Goal: Task Accomplishment & Management: Use online tool/utility

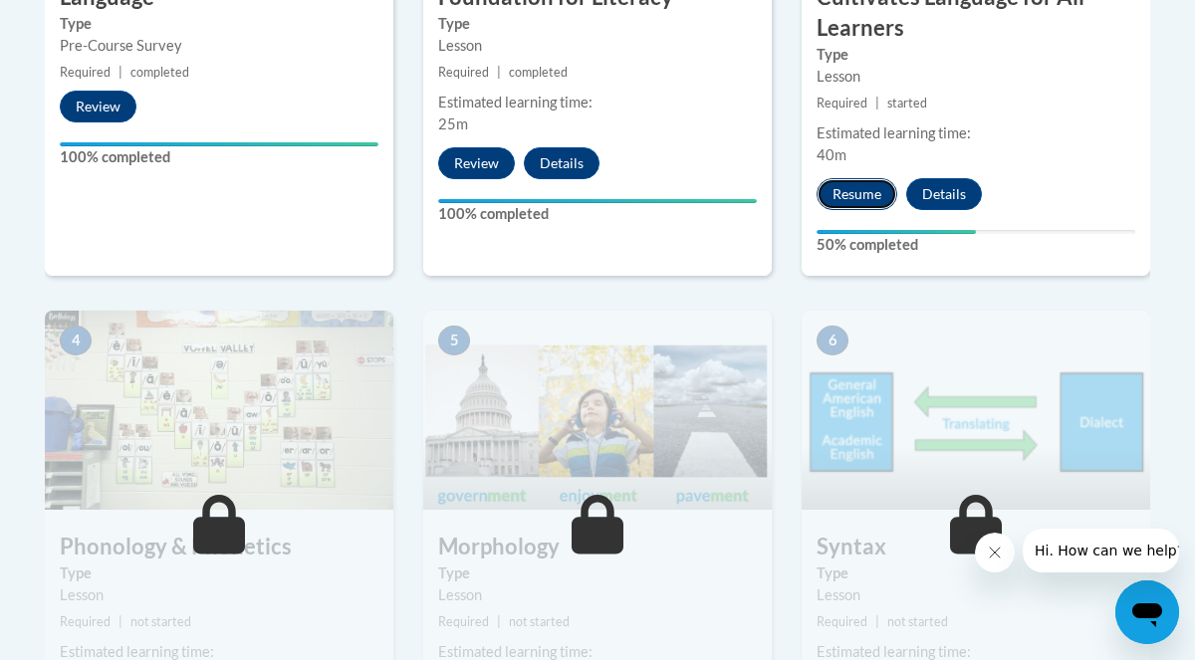
click at [856, 195] on button "Resume" at bounding box center [857, 194] width 81 height 32
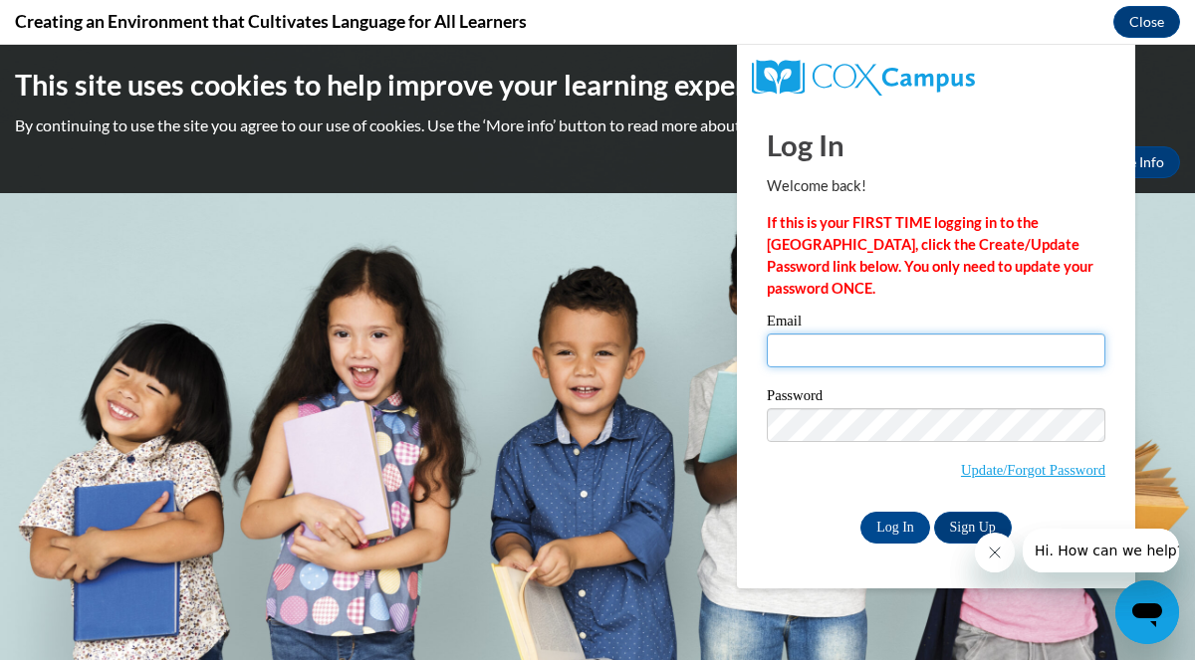
click at [861, 355] on input "Email" at bounding box center [936, 351] width 339 height 34
type input "[EMAIL_ADDRESS][DOMAIN_NAME]"
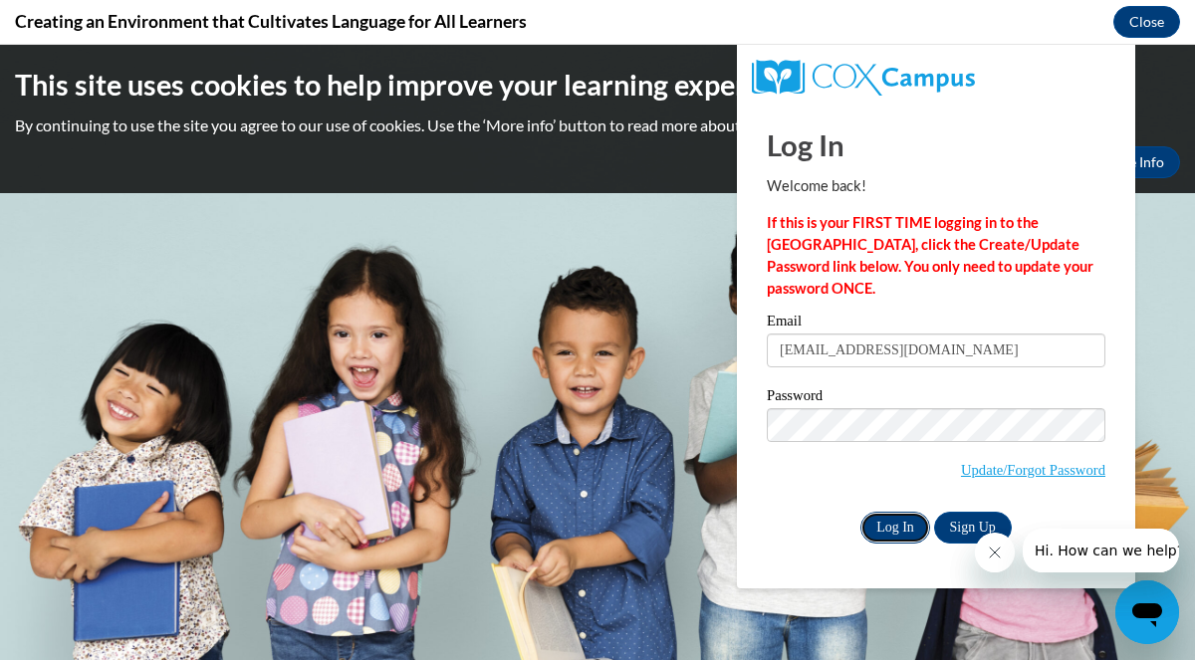
click at [883, 532] on input "Log In" at bounding box center [896, 528] width 70 height 32
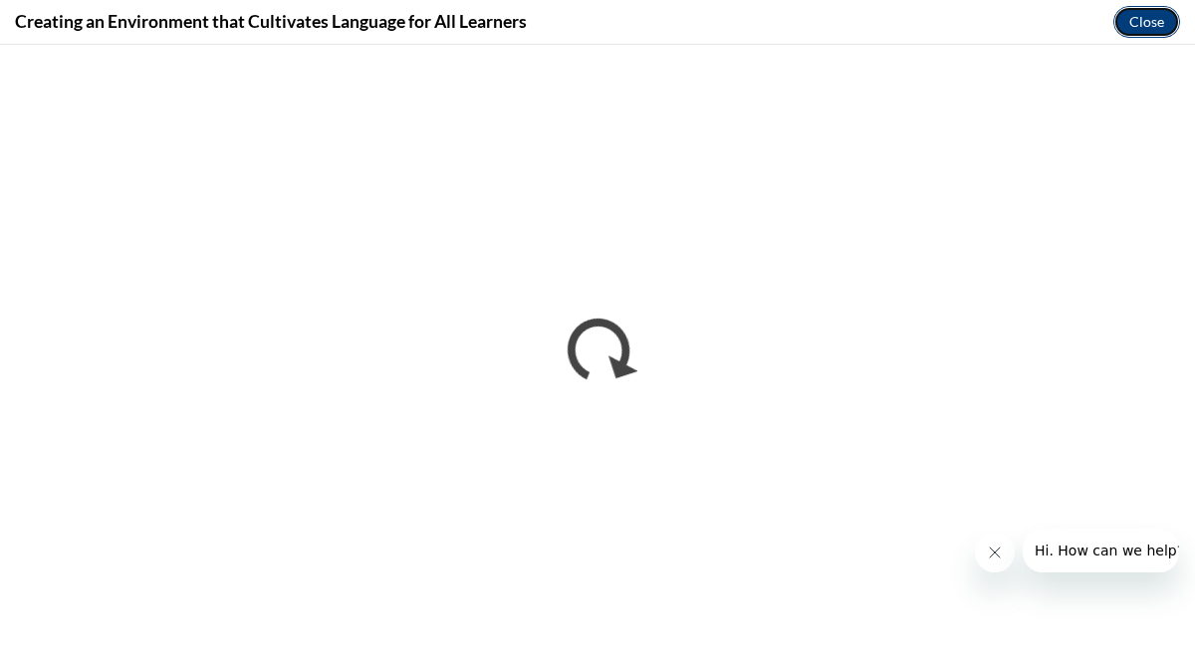
click at [1158, 25] on button "Close" at bounding box center [1147, 22] width 67 height 32
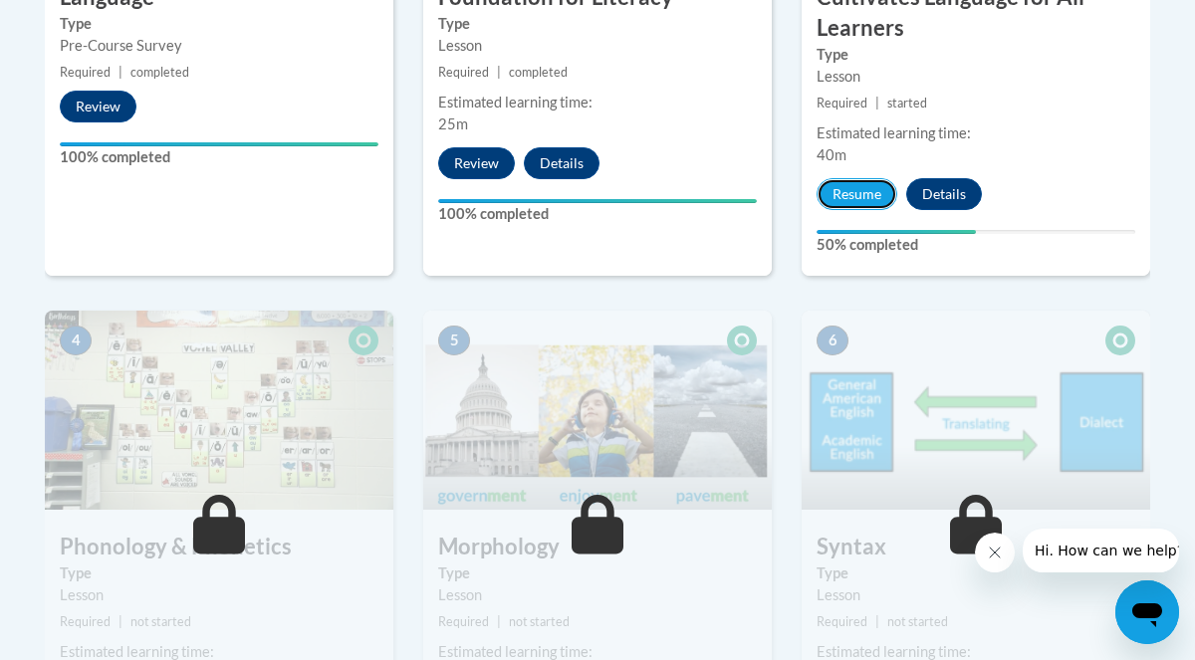
click at [850, 191] on button "Resume" at bounding box center [857, 194] width 81 height 32
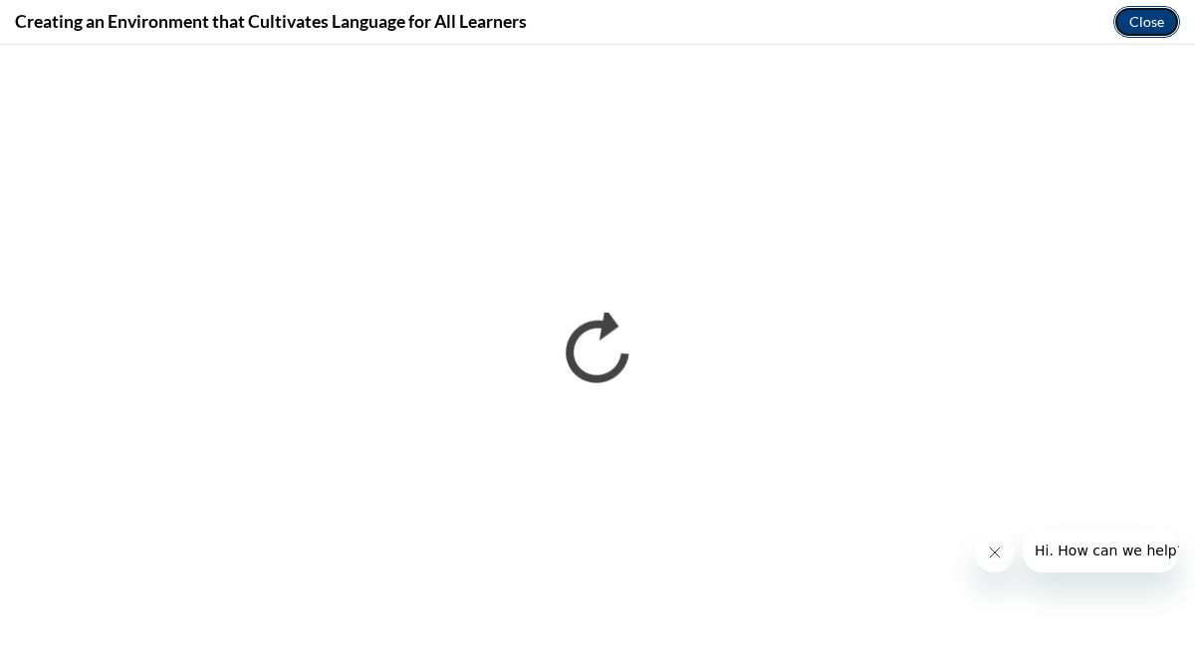
click at [1152, 27] on button "Close" at bounding box center [1147, 22] width 67 height 32
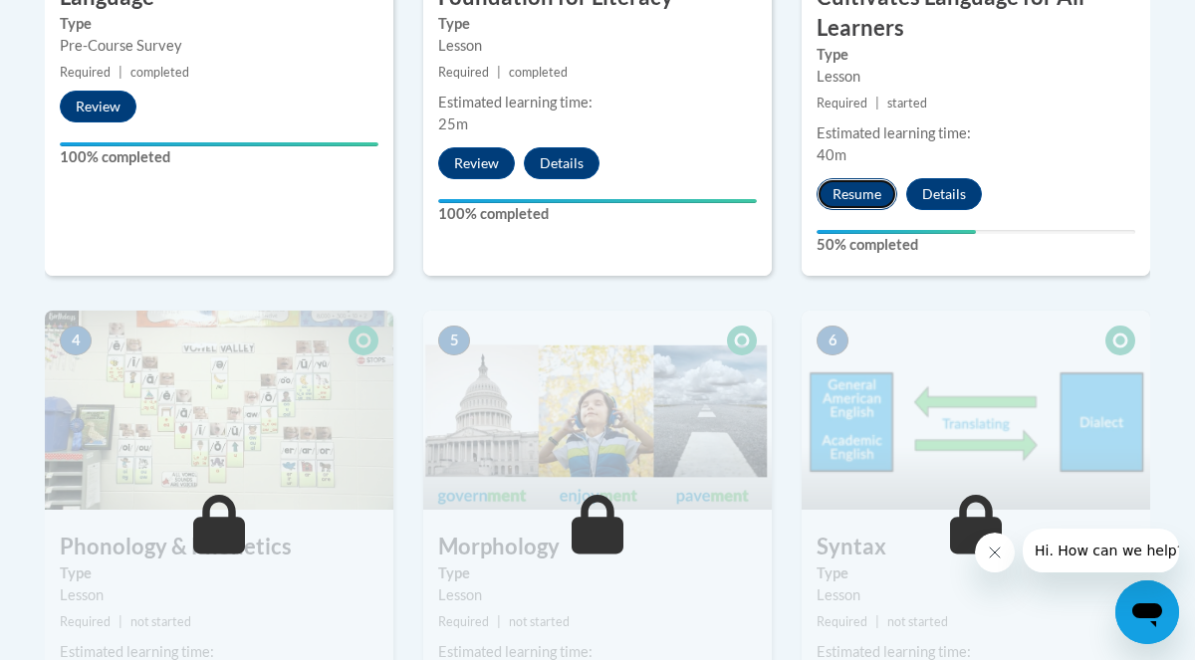
click at [838, 195] on button "Resume" at bounding box center [857, 194] width 81 height 32
click at [874, 198] on button "Resume" at bounding box center [857, 194] width 81 height 32
